Goal: Task Accomplishment & Management: Manage account settings

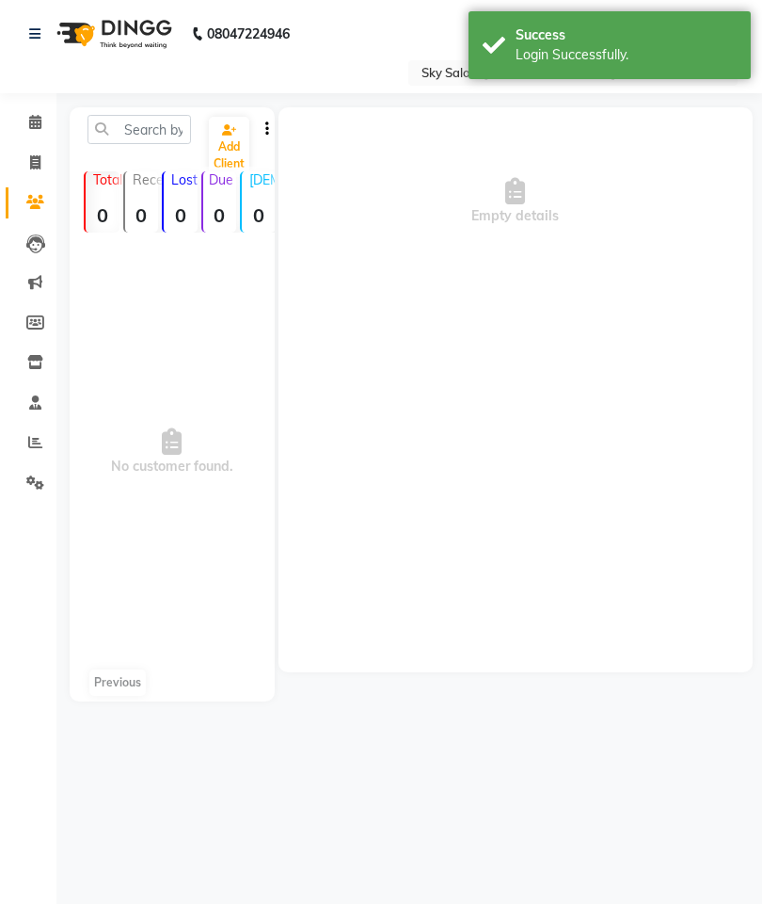
select select "en"
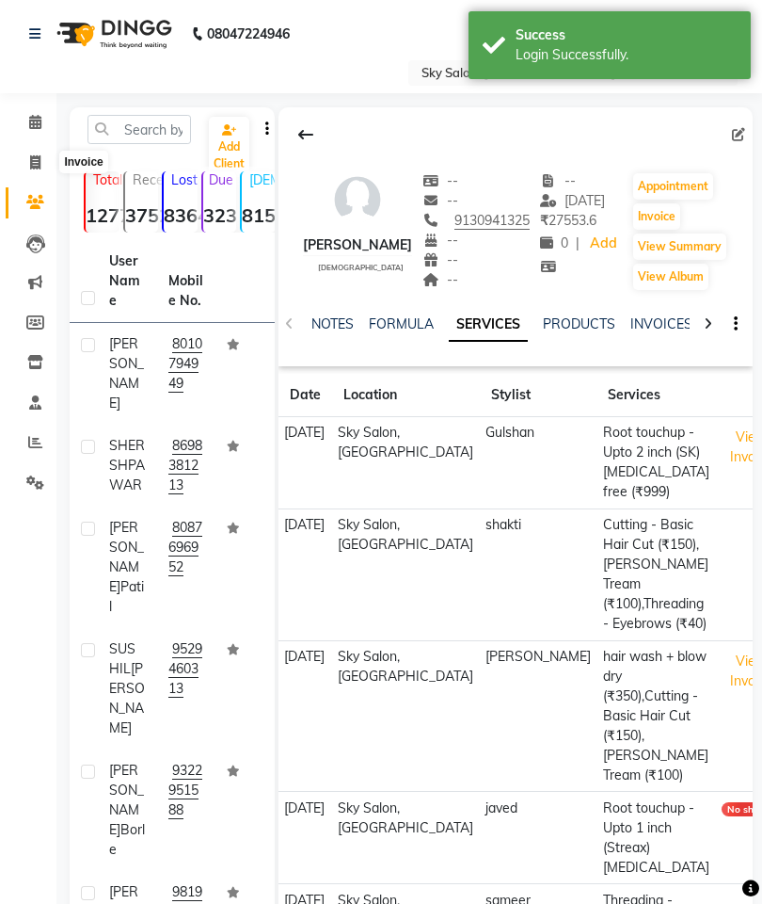
click at [33, 168] on icon at bounding box center [35, 162] width 10 height 14
select select "service"
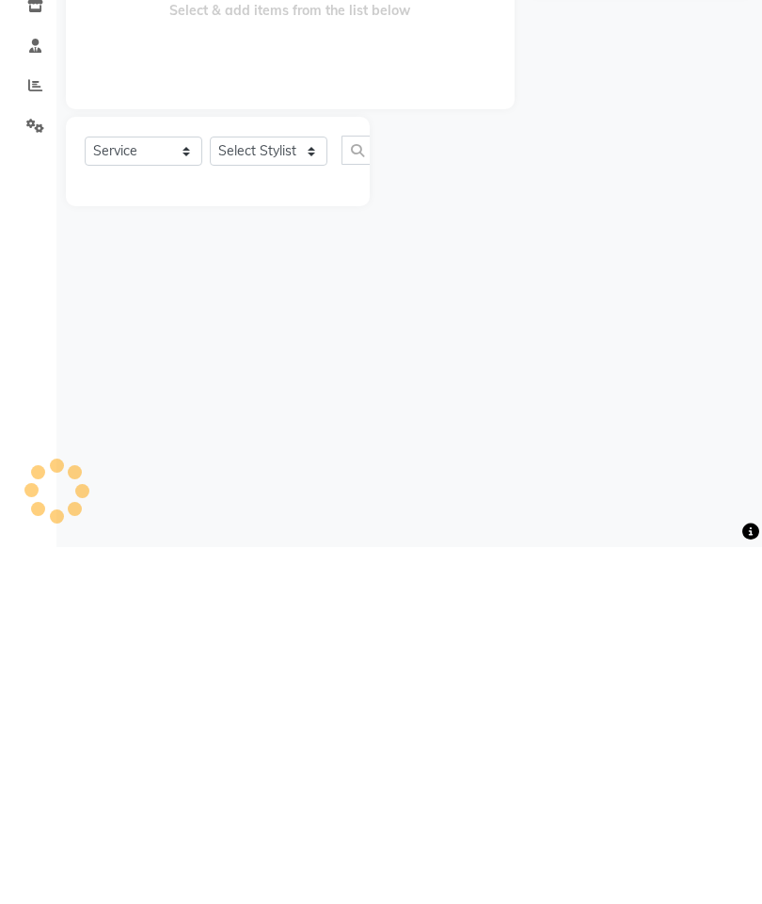
type input "14914"
select select "3537"
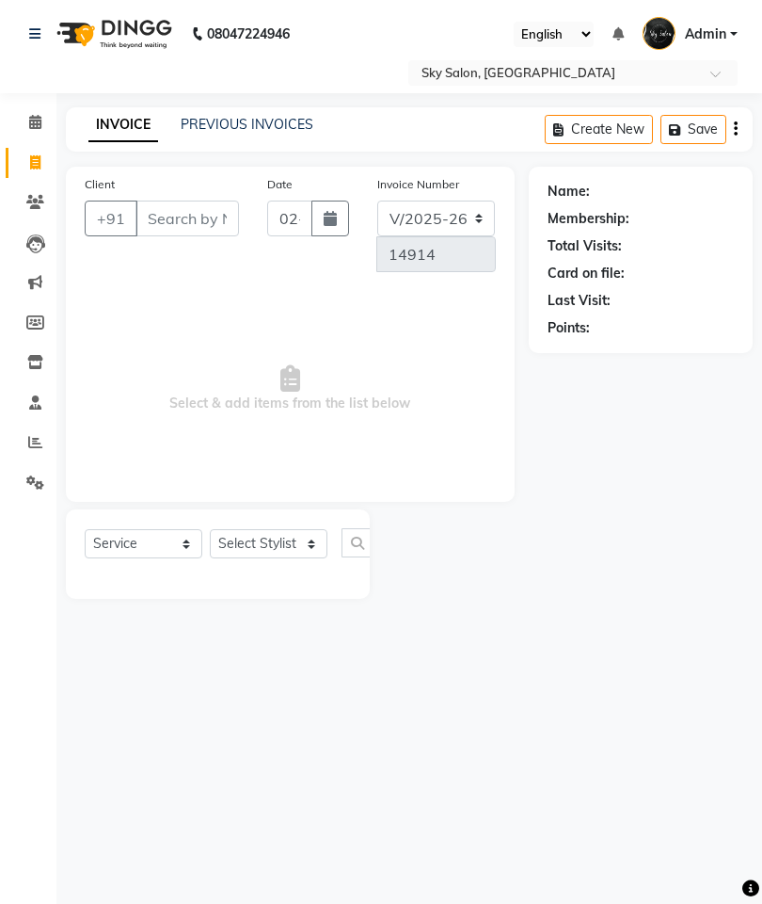
click at [264, 117] on link "PREVIOUS INVOICES" at bounding box center [247, 124] width 133 height 17
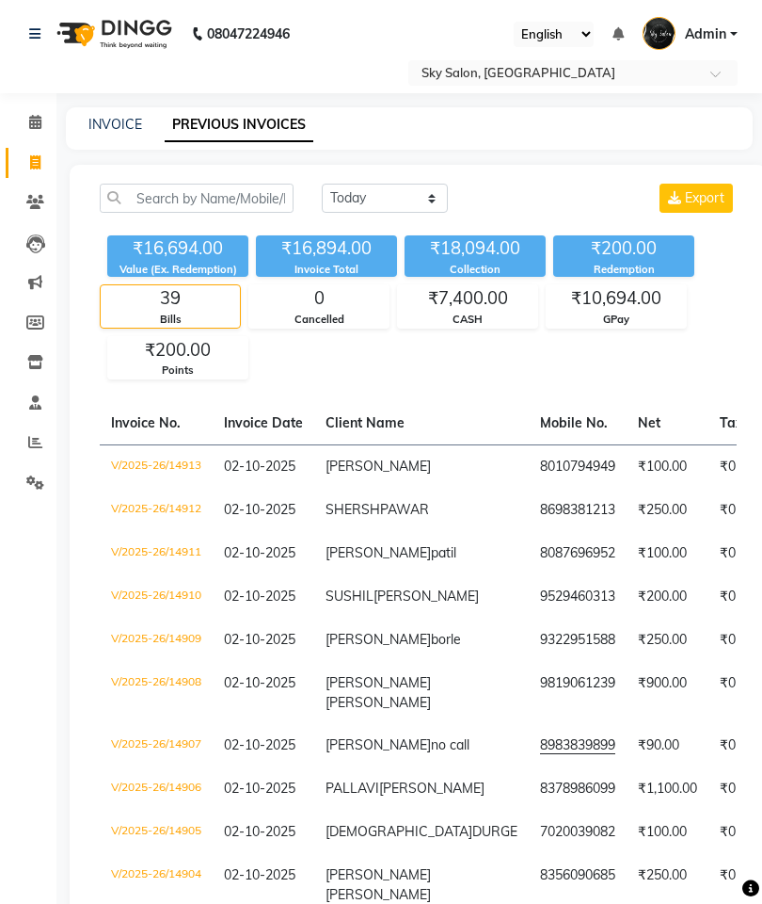
click at [606, 60] on div "Select Location × Sky Salon, Khopoli" at bounding box center [573, 72] width 329 height 25
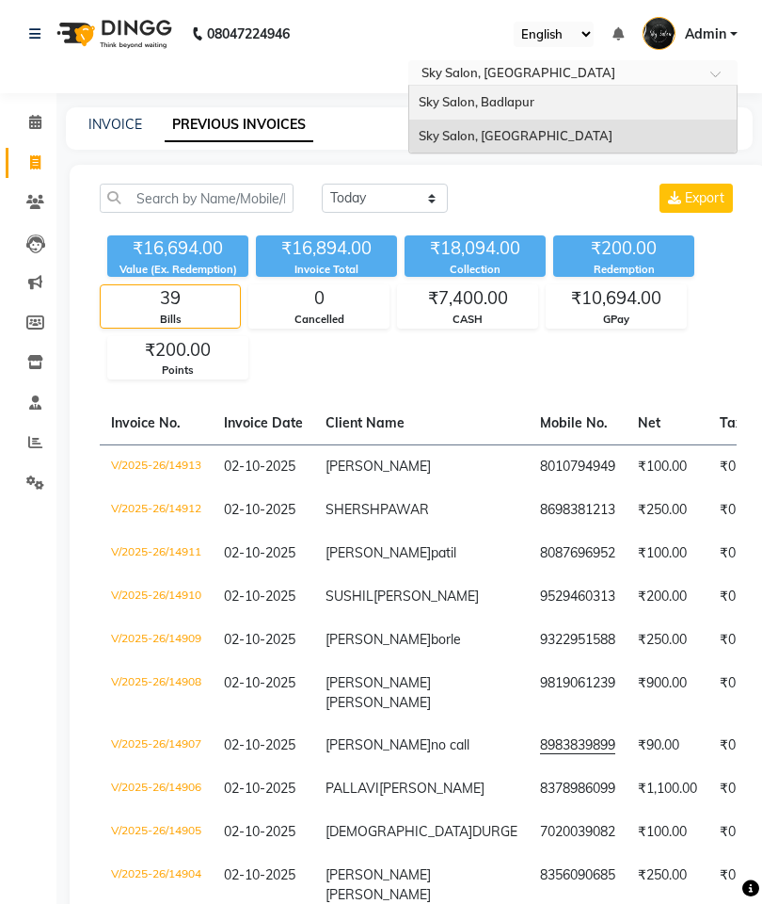
click at [577, 102] on div "Sky Salon, Badlapur" at bounding box center [573, 103] width 328 height 34
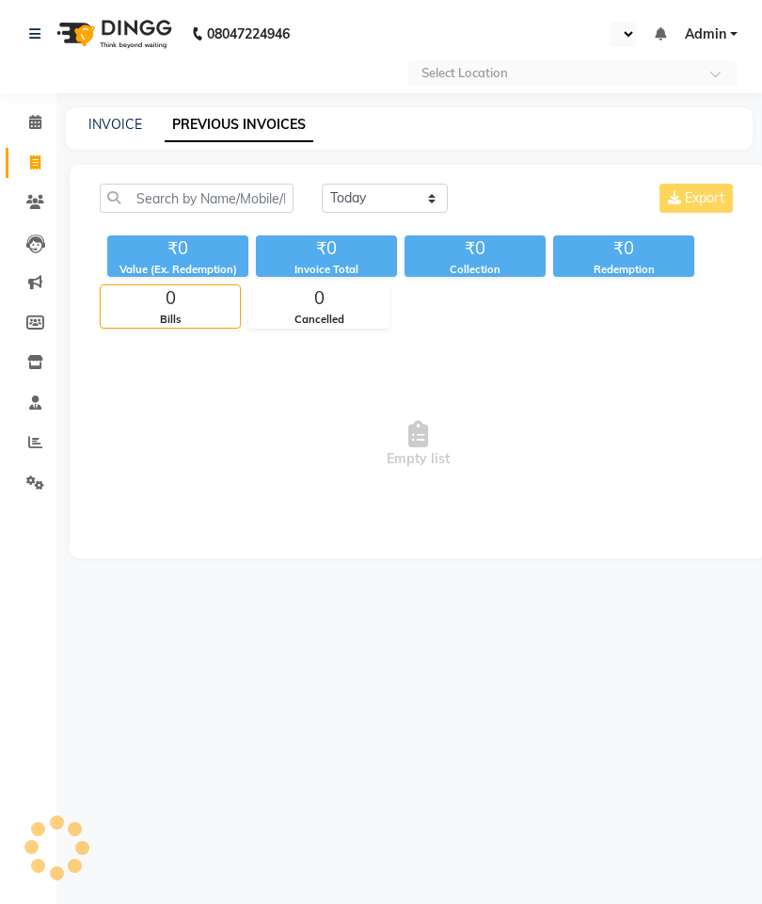
select select "en"
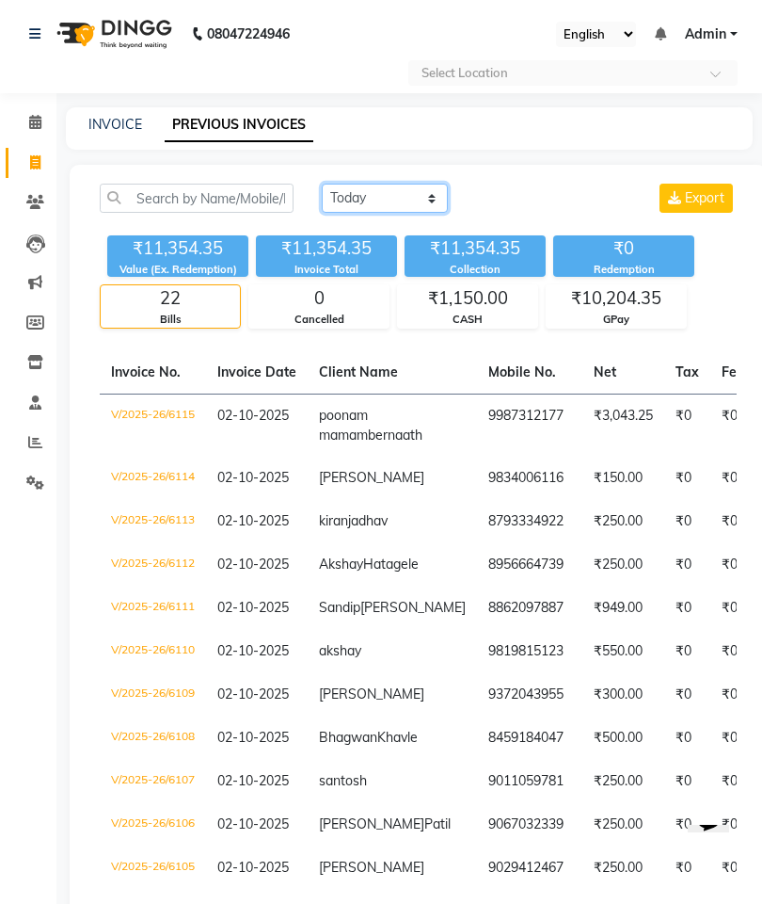
click at [396, 195] on select "[DATE] [DATE] Custom Range" at bounding box center [385, 198] width 126 height 29
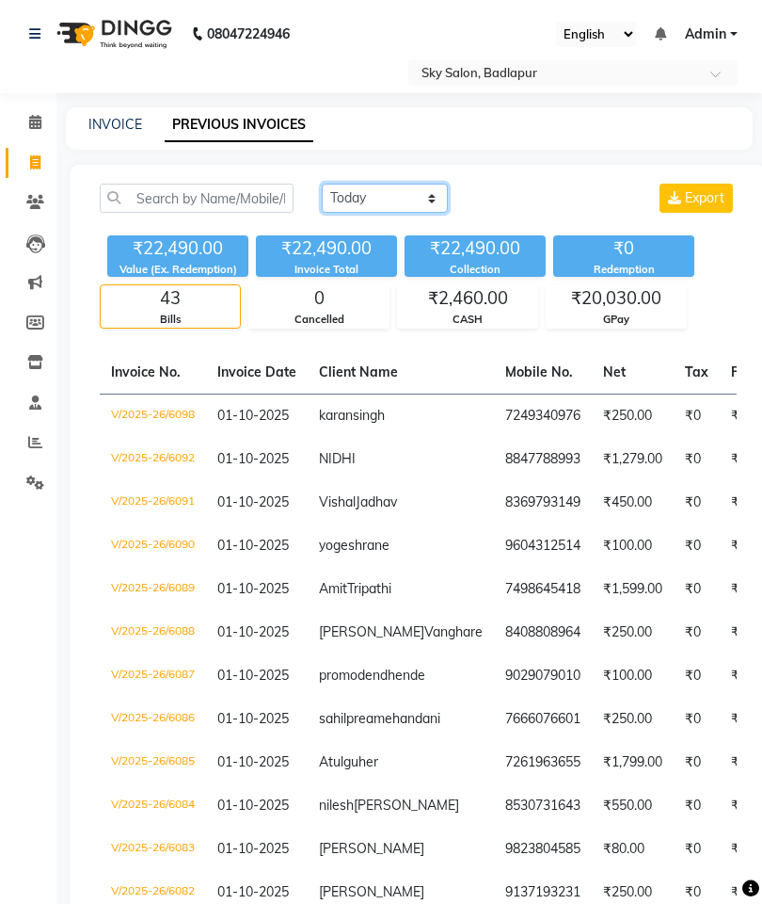
click at [416, 198] on select "[DATE] [DATE] Custom Range" at bounding box center [385, 198] width 126 height 29
select select "range"
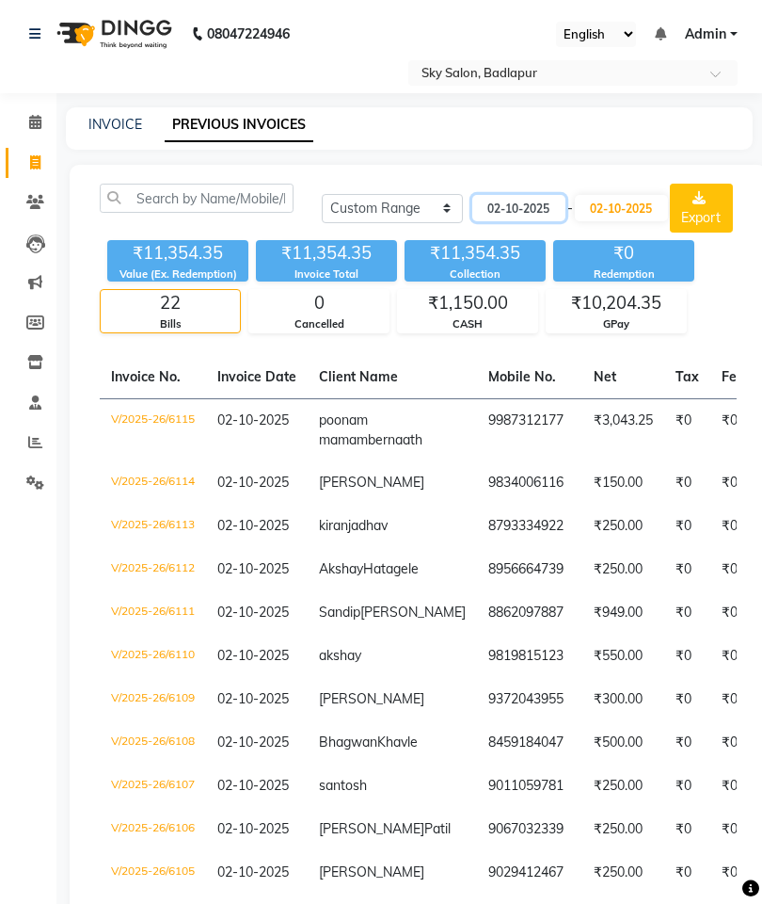
click at [531, 209] on input "02-10-2025" at bounding box center [519, 208] width 93 height 26
select select "10"
select select "2025"
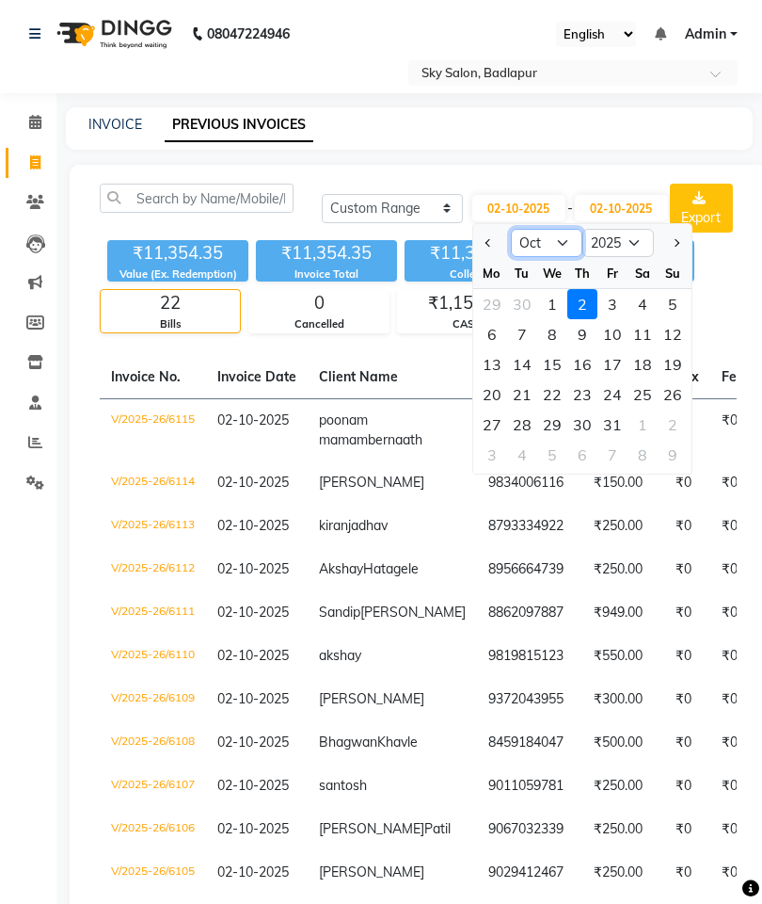
click at [565, 249] on select "Jan Feb Mar Apr May Jun [DATE] Aug Sep Oct Nov Dec" at bounding box center [547, 243] width 72 height 28
select select "9"
click at [521, 395] on div "23" at bounding box center [522, 394] width 30 height 30
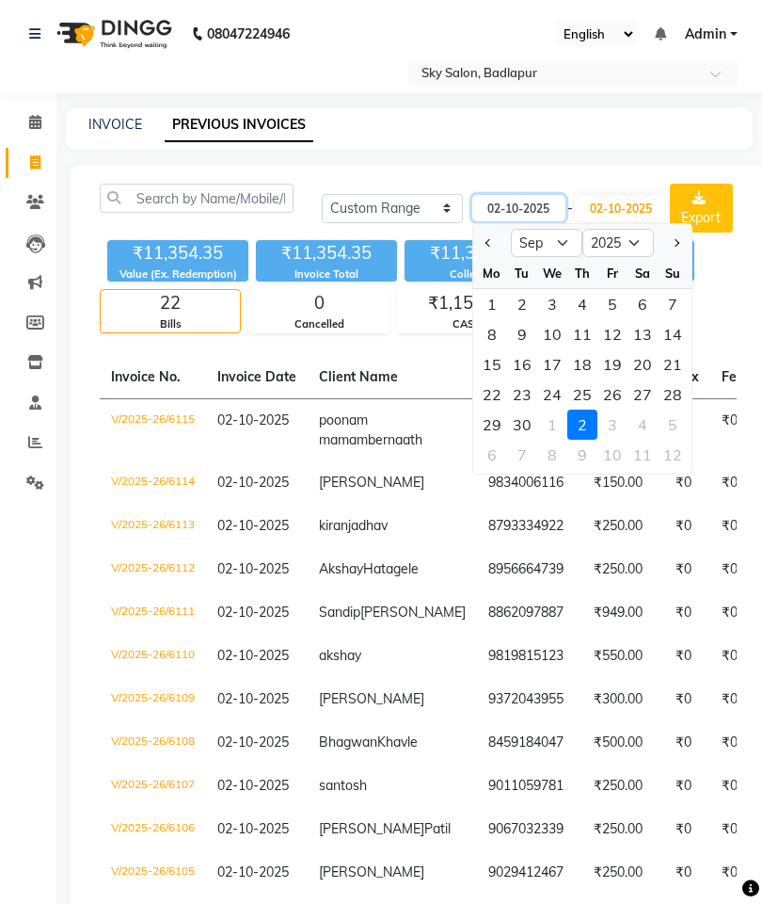
type input "[DATE]"
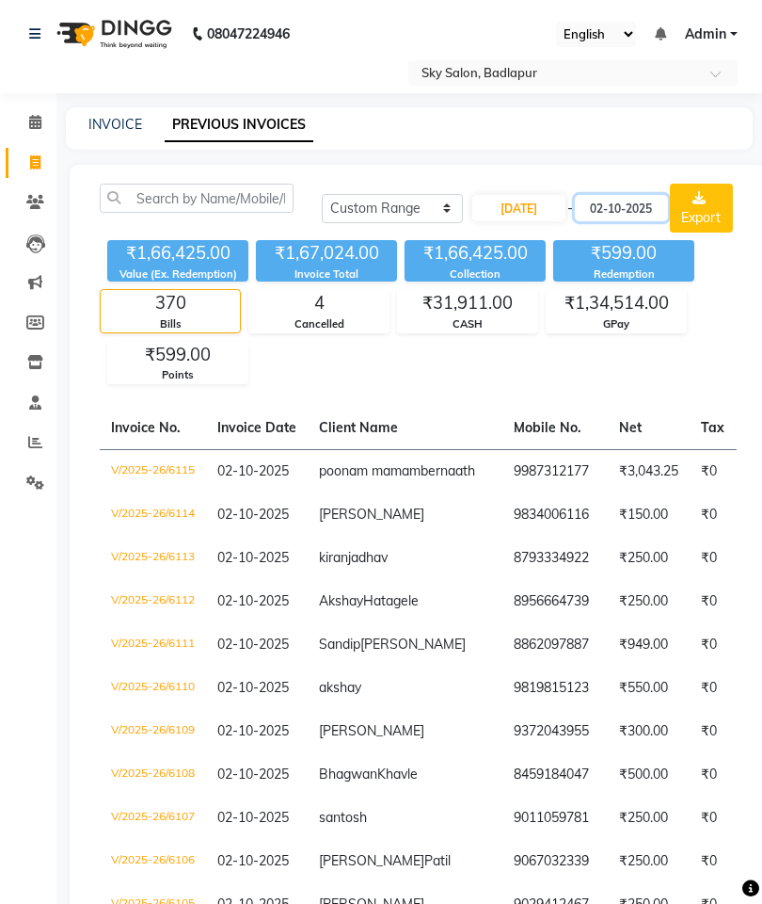
click at [637, 210] on input "02-10-2025" at bounding box center [621, 208] width 93 height 26
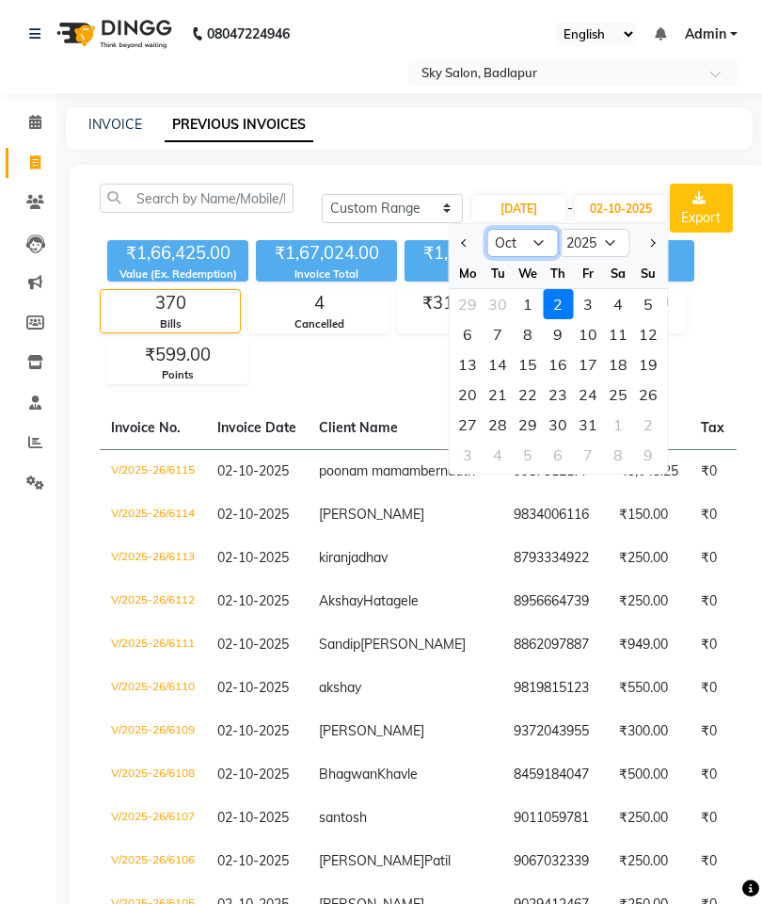
click at [536, 243] on select "Sep Oct Nov Dec" at bounding box center [523, 243] width 72 height 28
select select "9"
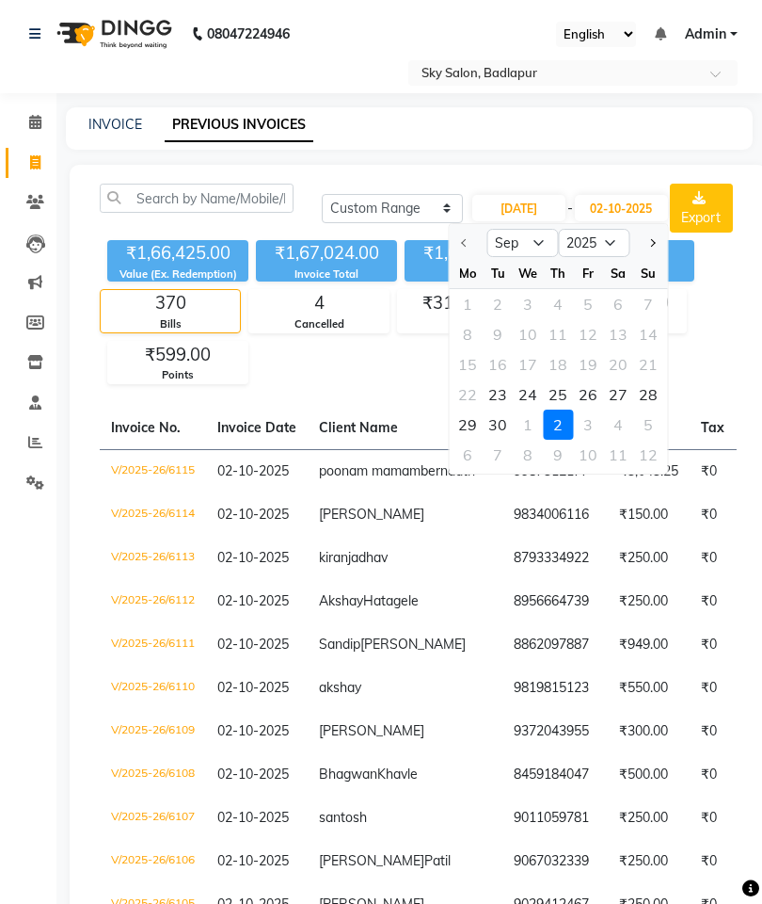
click at [501, 398] on div "23" at bounding box center [498, 394] width 30 height 30
type input "[DATE]"
